Goal: Task Accomplishment & Management: Use online tool/utility

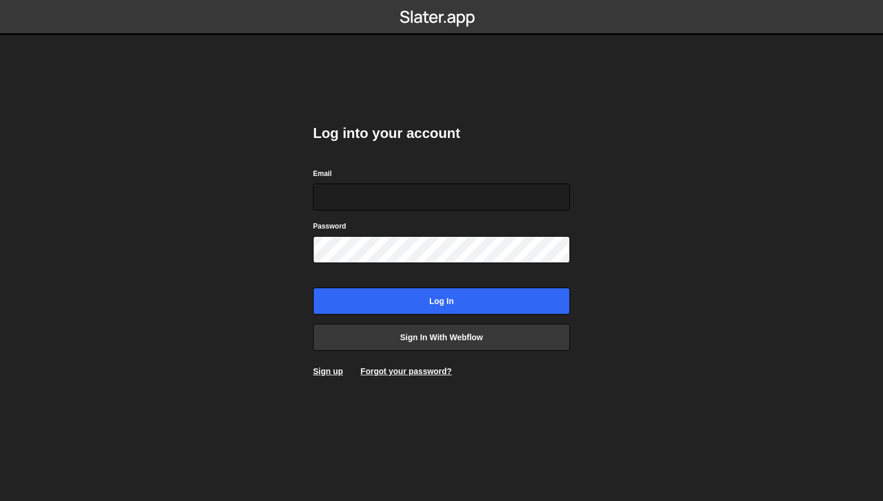
type input "a@[DOMAIN_NAME]"
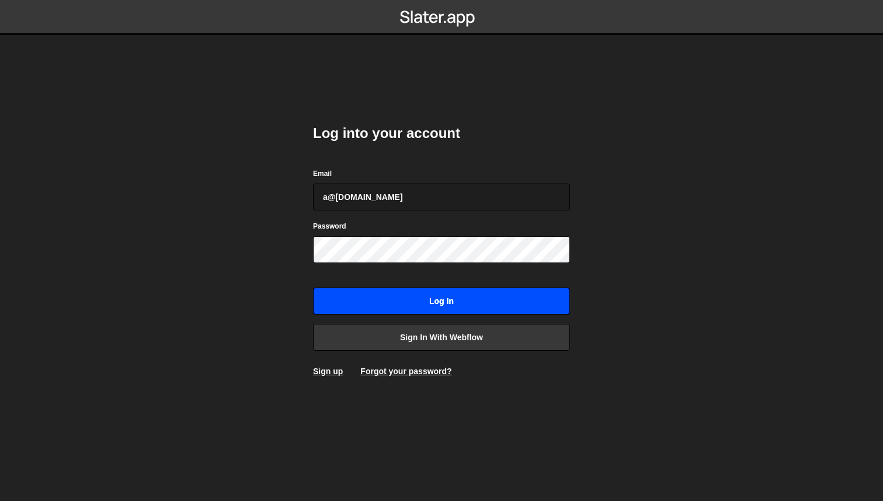
click at [548, 308] on input "Log in" at bounding box center [441, 300] width 257 height 27
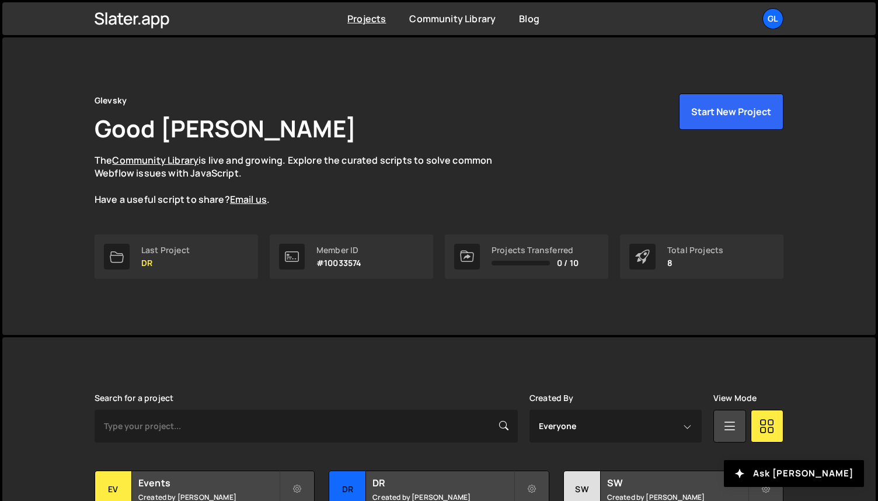
click at [511, 105] on div "Glevsky Good [PERSON_NAME] The Community Library is live and growing. Explore t…" at bounding box center [439, 149] width 689 height 113
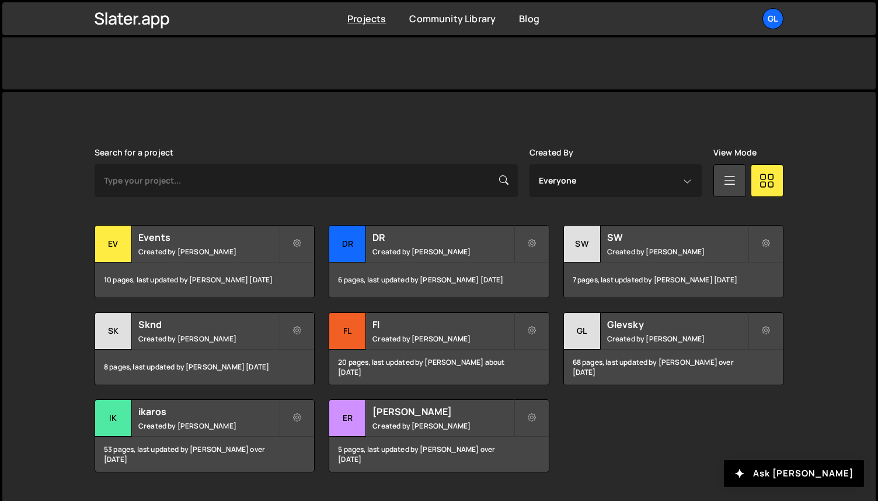
scroll to position [274, 0]
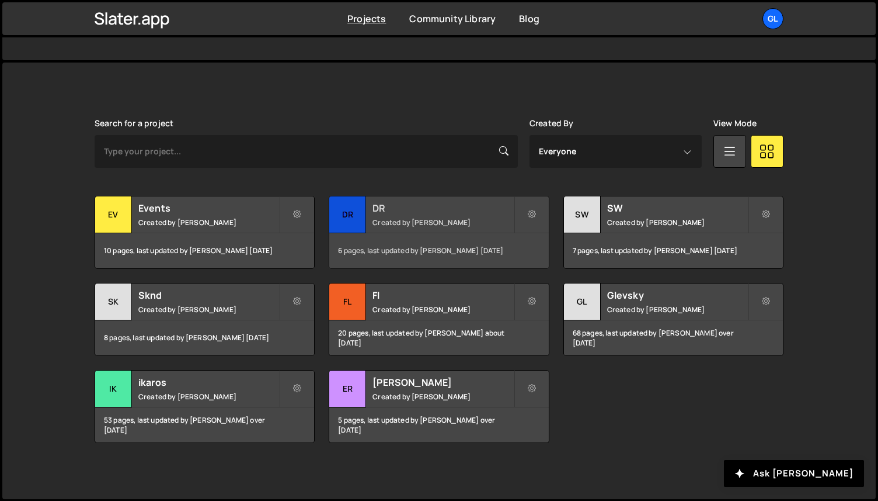
click at [377, 208] on h2 "DR" at bounding box center [443, 207] width 141 height 13
